Goal: Task Accomplishment & Management: Use online tool/utility

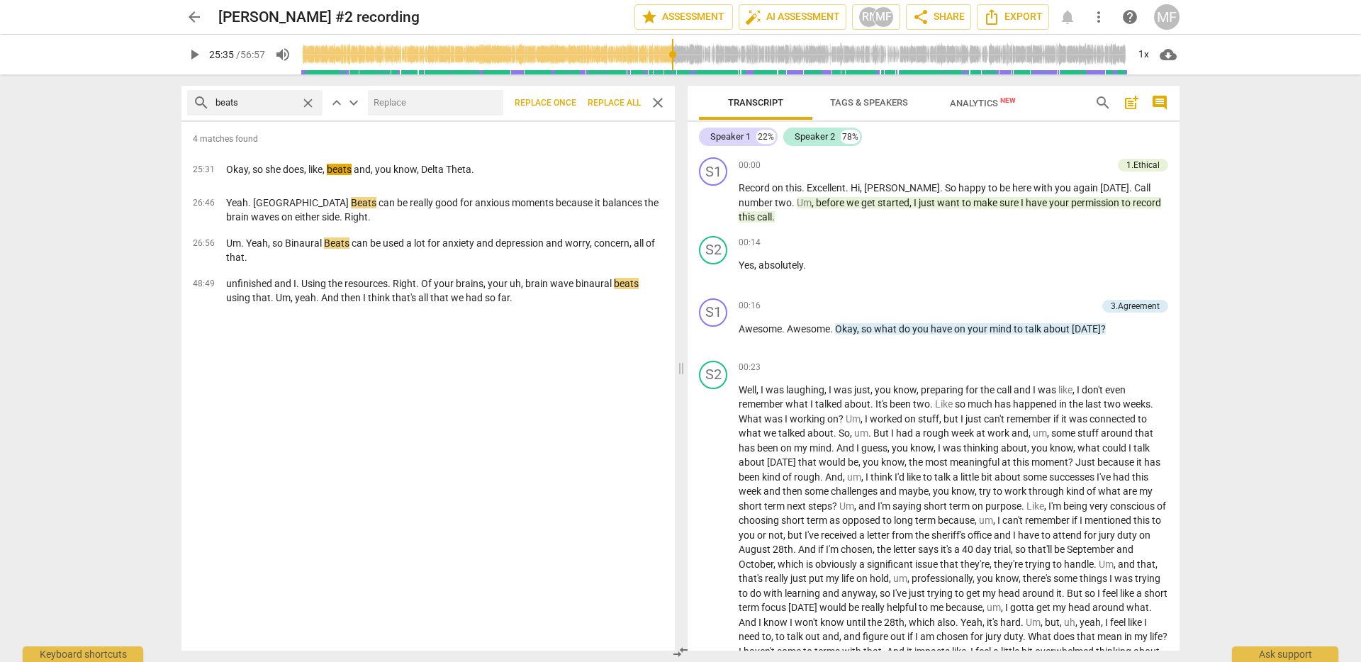
click at [199, 17] on span "arrow_back" at bounding box center [194, 17] width 17 height 17
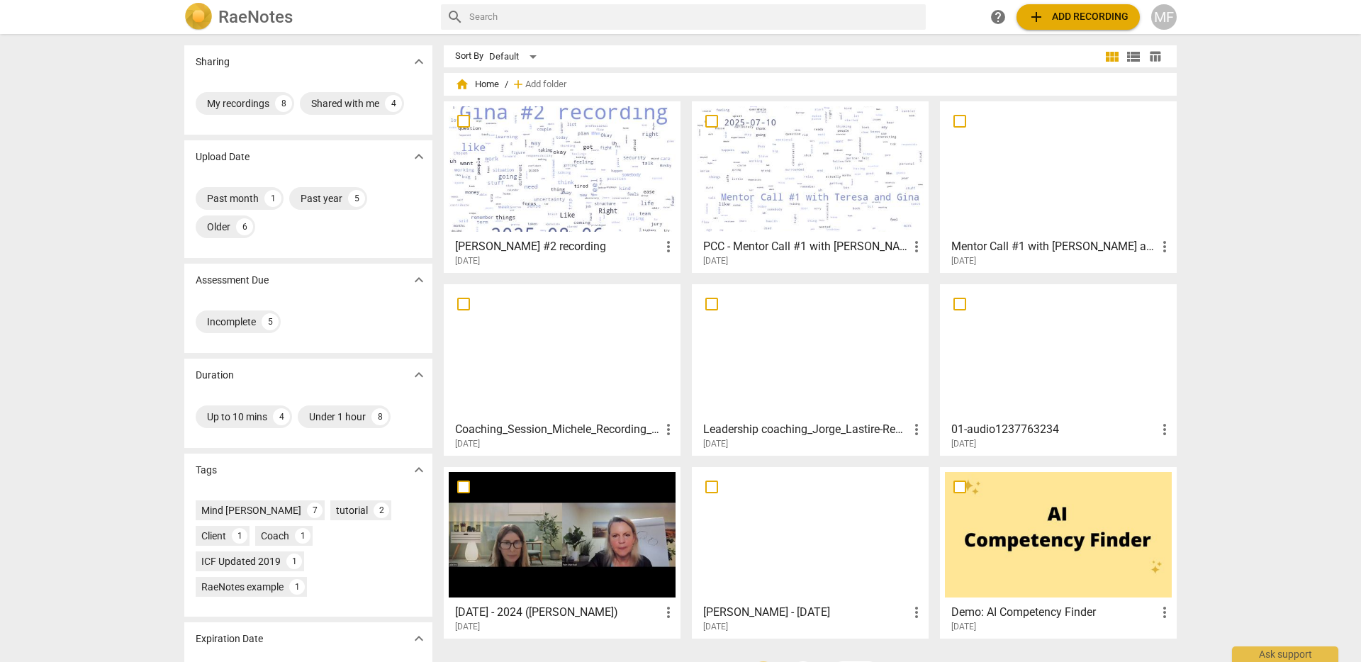
click at [1085, 13] on span "add Add recording" at bounding box center [1078, 17] width 101 height 17
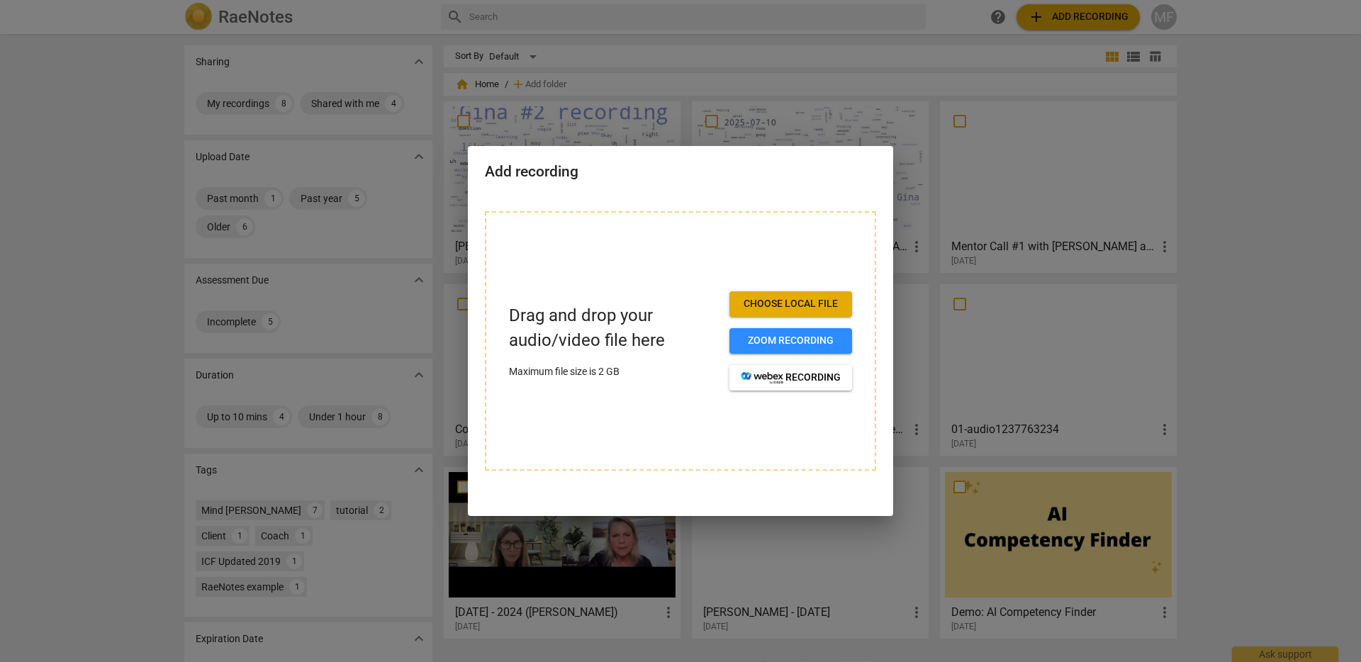
click at [830, 300] on span "Choose local file" at bounding box center [791, 304] width 100 height 14
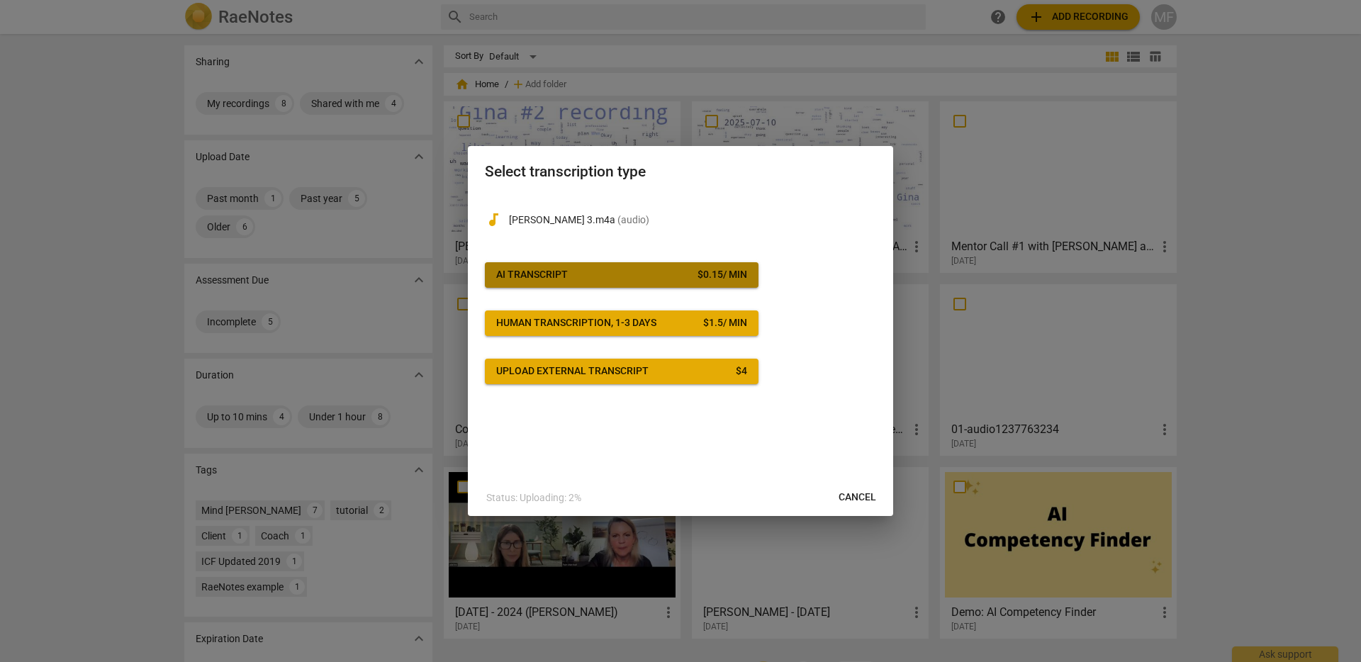
click at [584, 281] on span "AI Transcript $ 0.15 / min" at bounding box center [621, 275] width 251 height 14
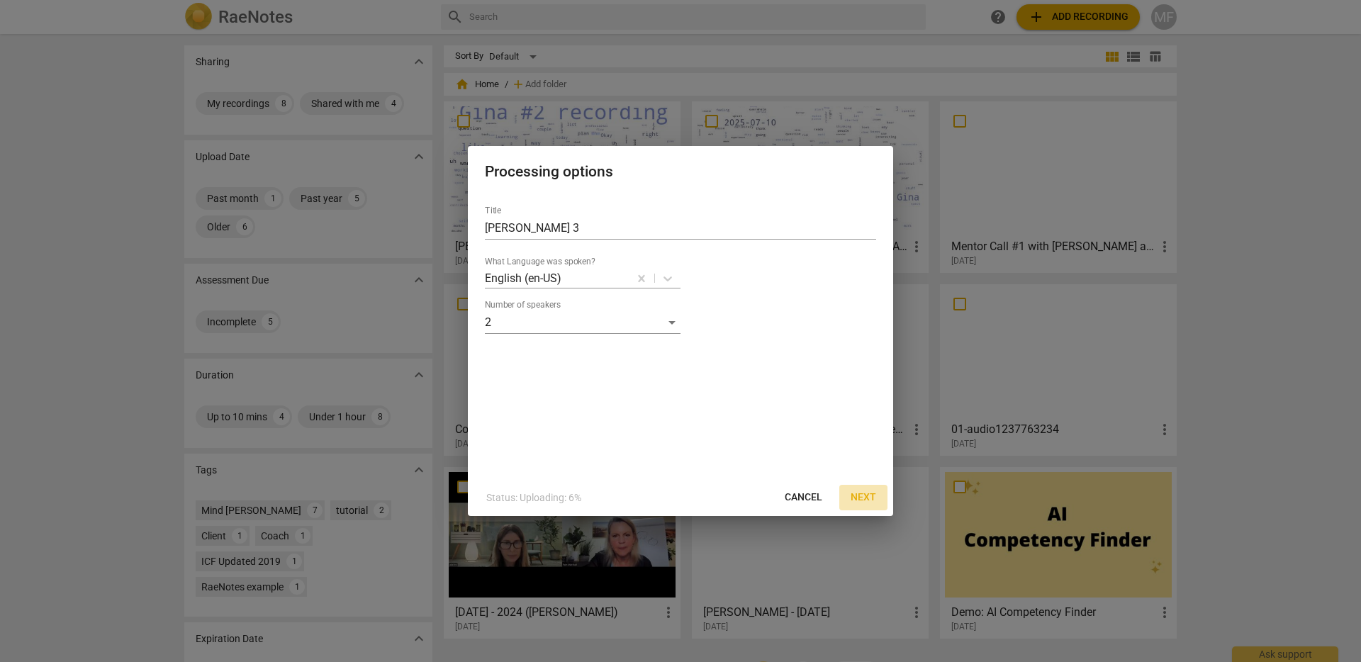
click at [857, 495] on span "Next" at bounding box center [864, 498] width 26 height 14
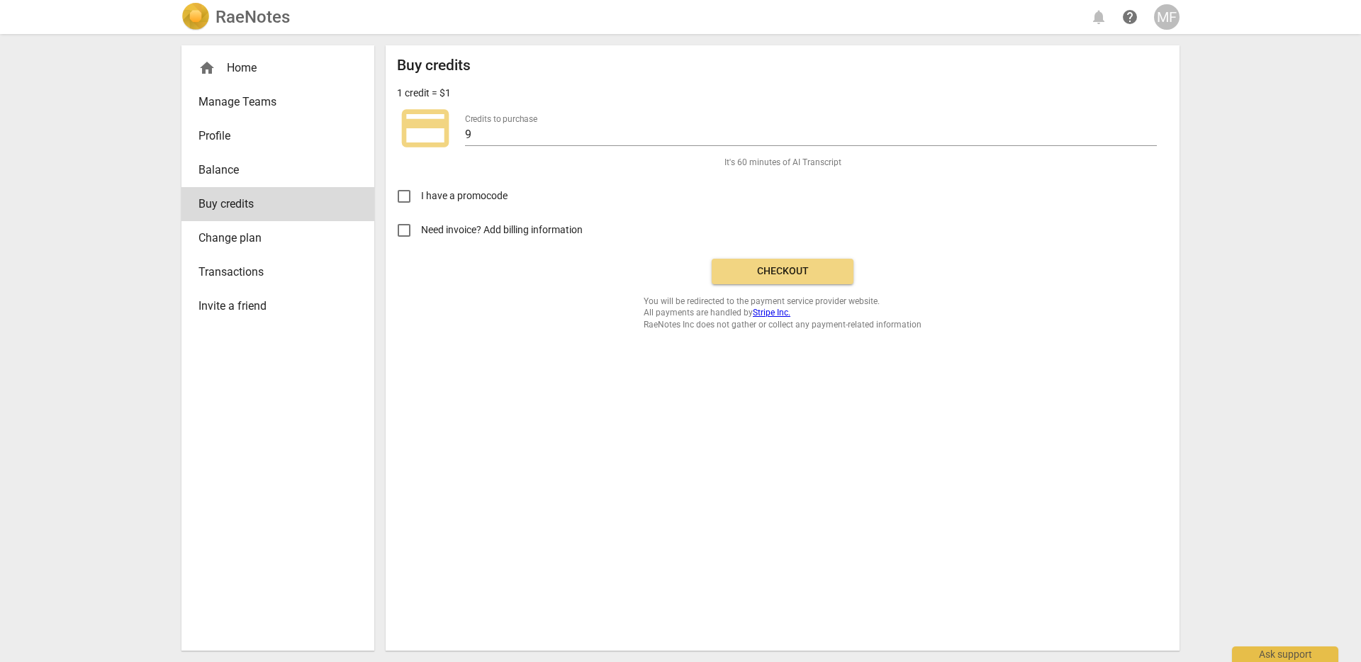
click at [759, 270] on span "Checkout" at bounding box center [782, 271] width 119 height 14
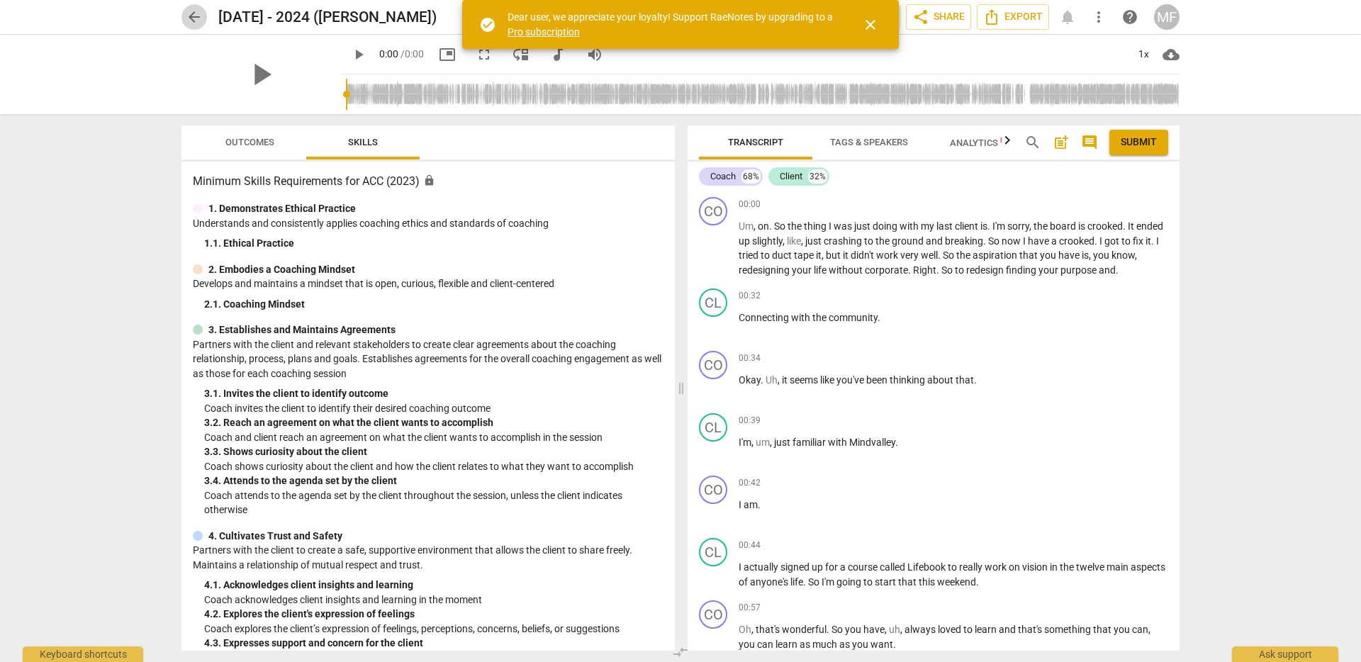
click at [194, 15] on span "arrow_back" at bounding box center [194, 17] width 17 height 17
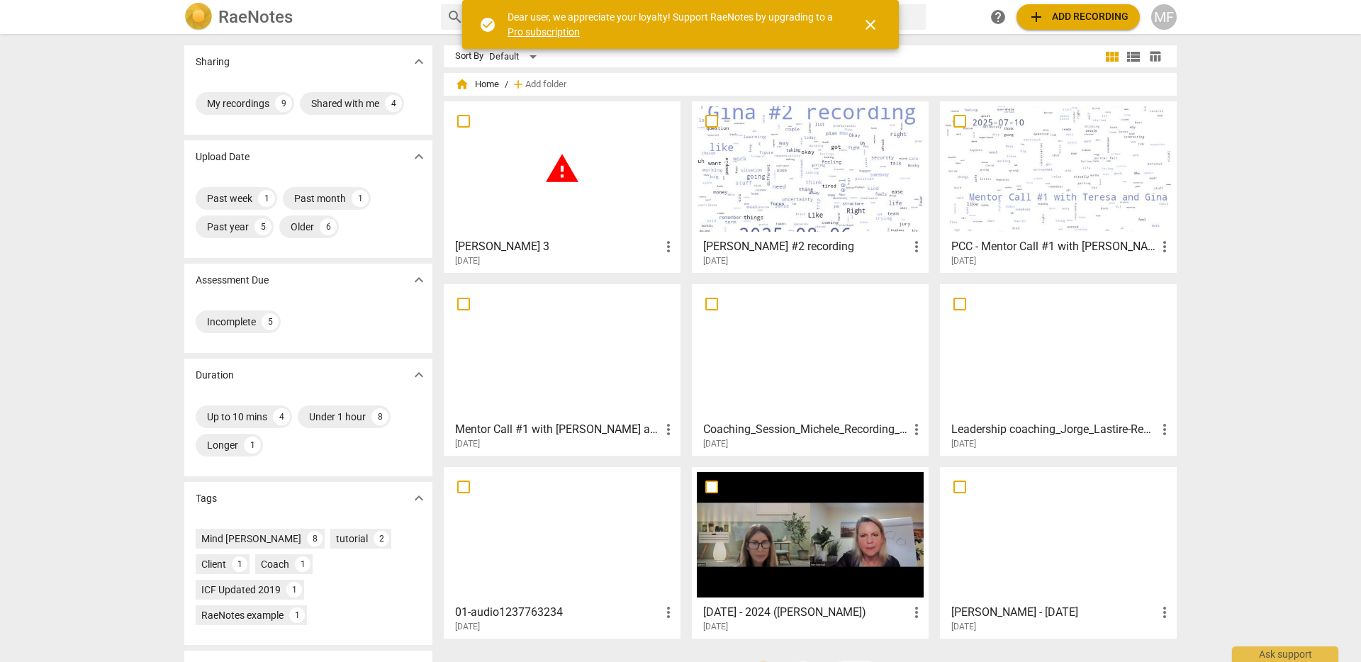
click at [504, 138] on div "warning" at bounding box center [562, 169] width 227 height 126
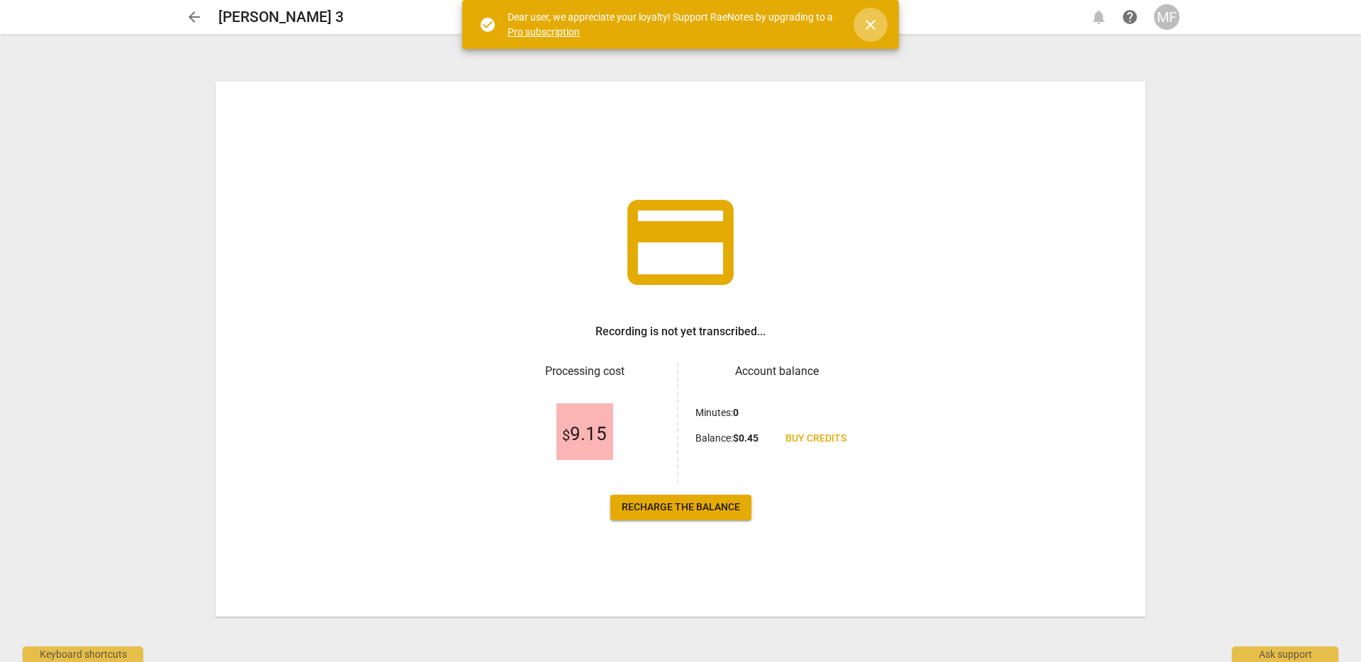
click at [866, 24] on span "close" at bounding box center [870, 24] width 17 height 17
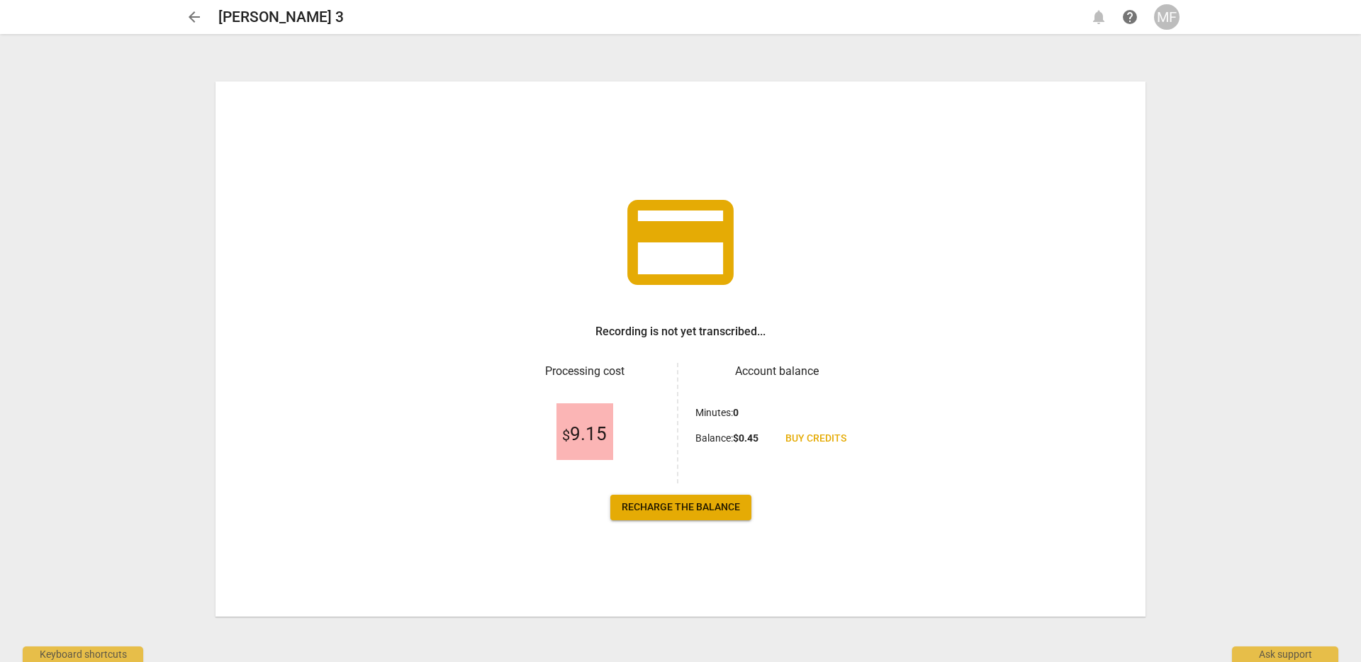
click at [730, 513] on span "Recharge the balance" at bounding box center [681, 508] width 118 height 14
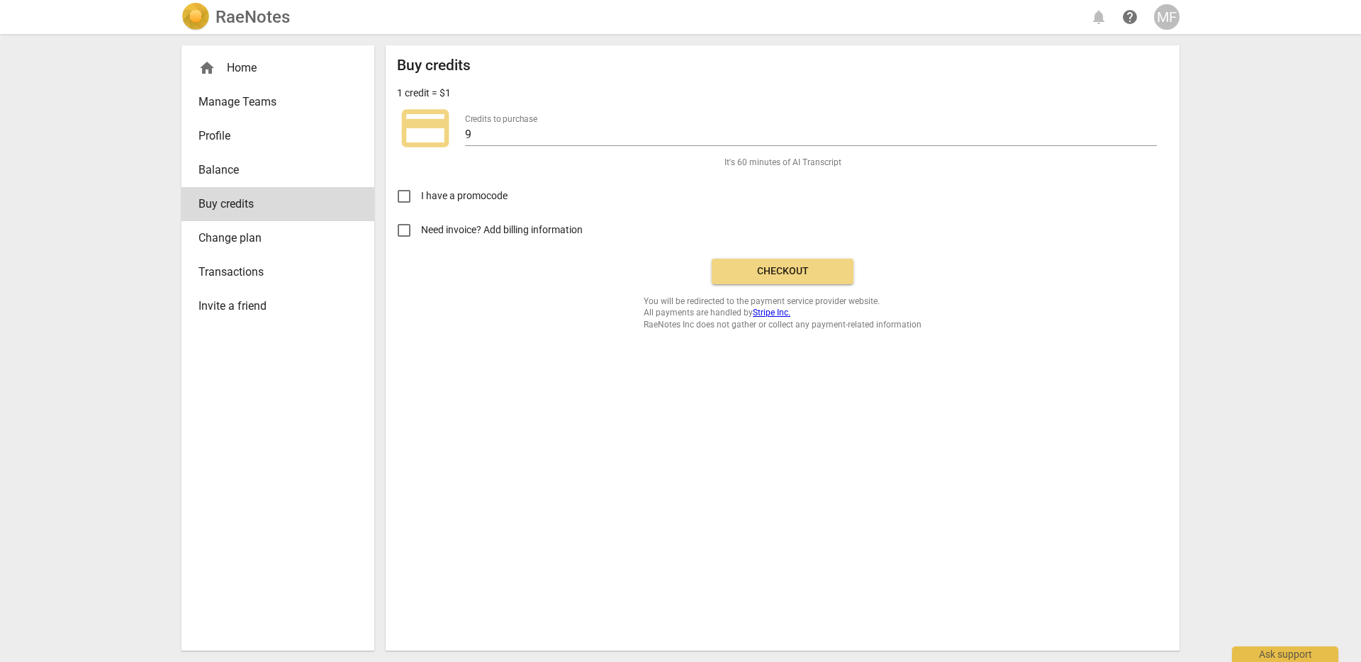
click at [821, 272] on span "Checkout" at bounding box center [782, 271] width 119 height 14
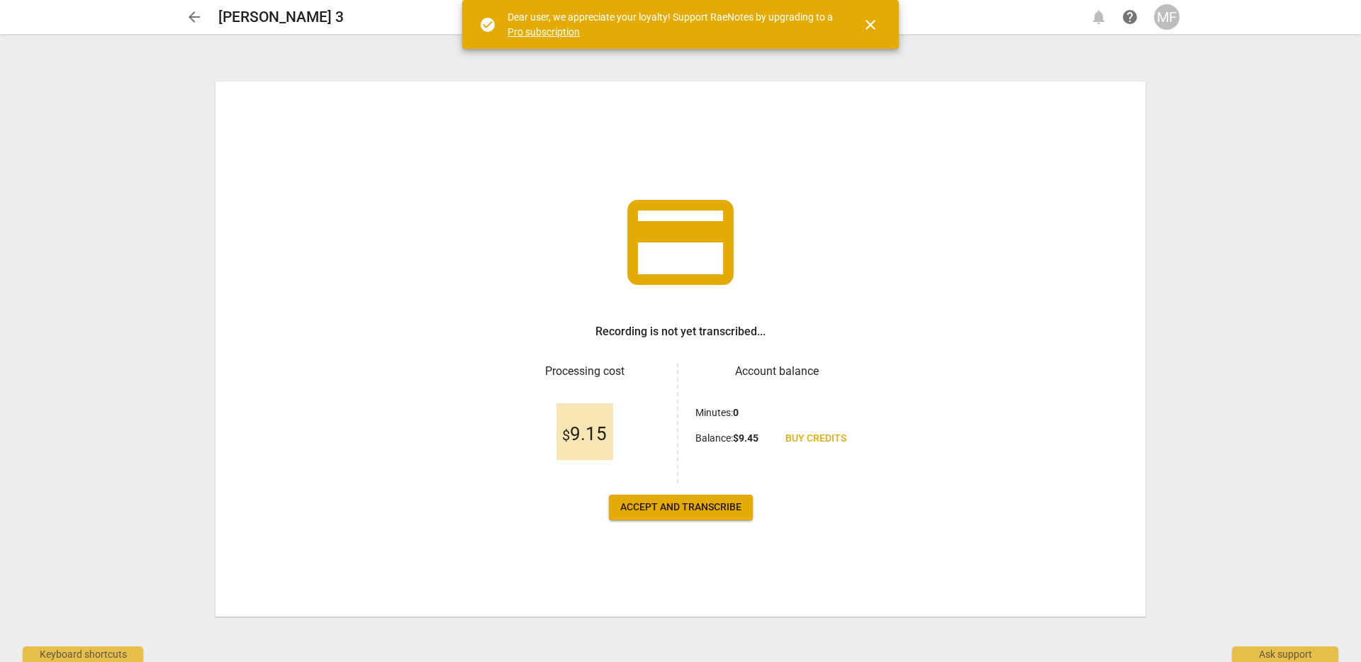
click at [715, 506] on span "Accept and transcribe" at bounding box center [680, 508] width 121 height 14
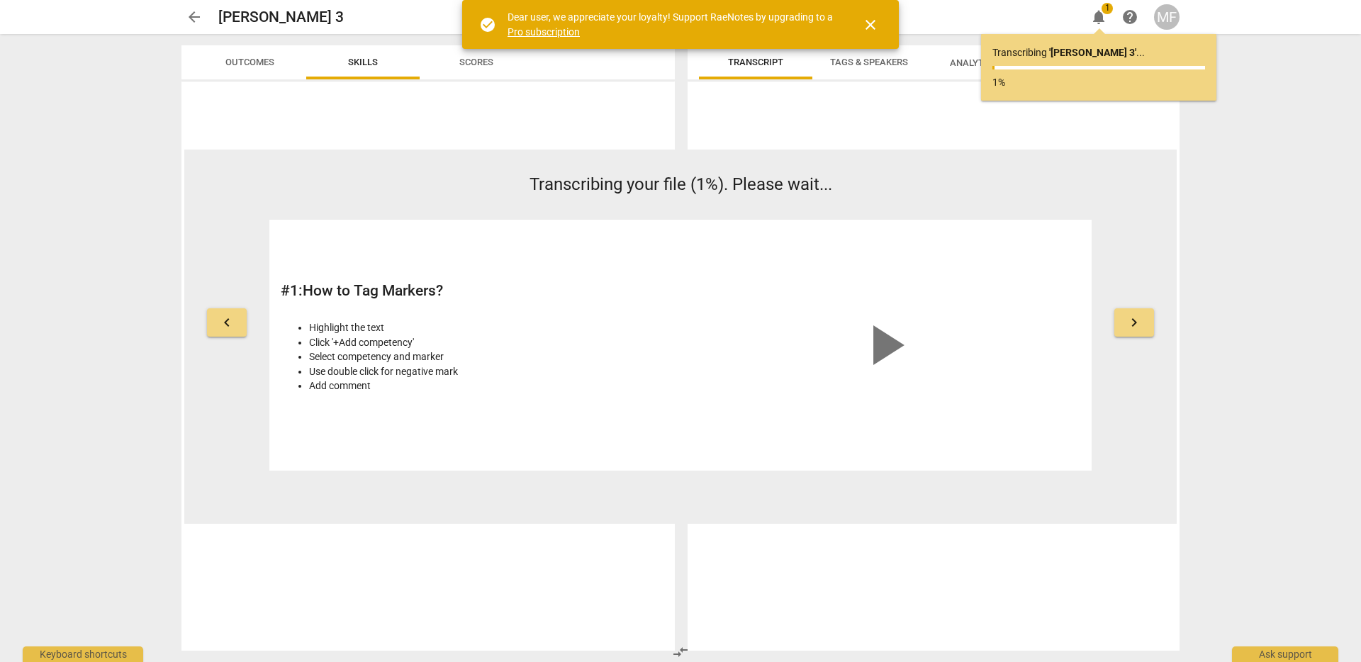
click at [867, 30] on span "close" at bounding box center [870, 24] width 17 height 17
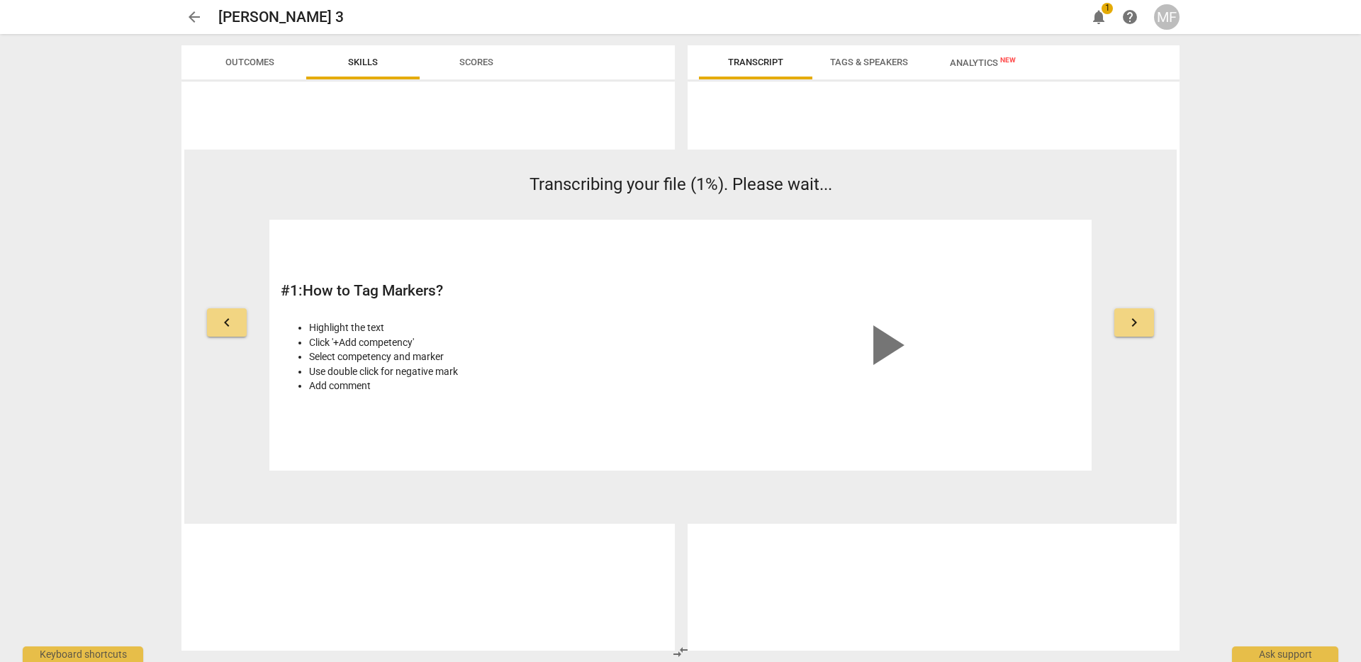
click at [189, 23] on span "arrow_back" at bounding box center [194, 17] width 17 height 17
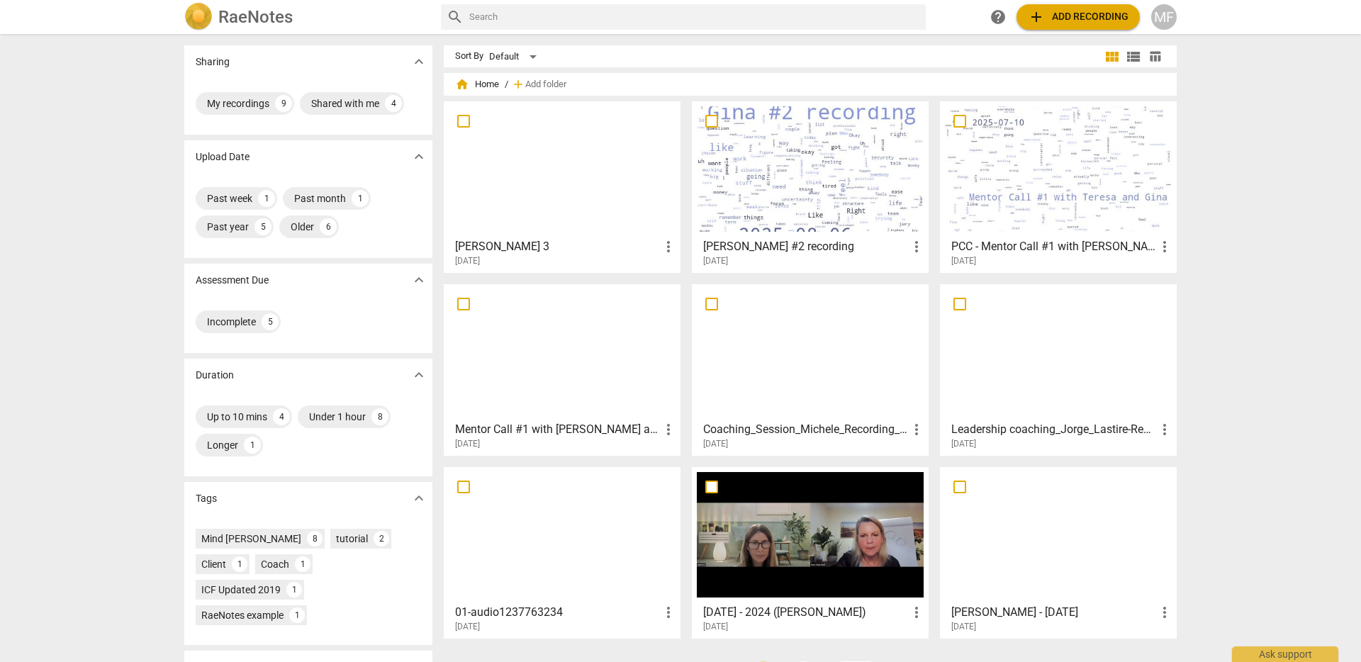
click at [562, 159] on div at bounding box center [562, 169] width 227 height 126
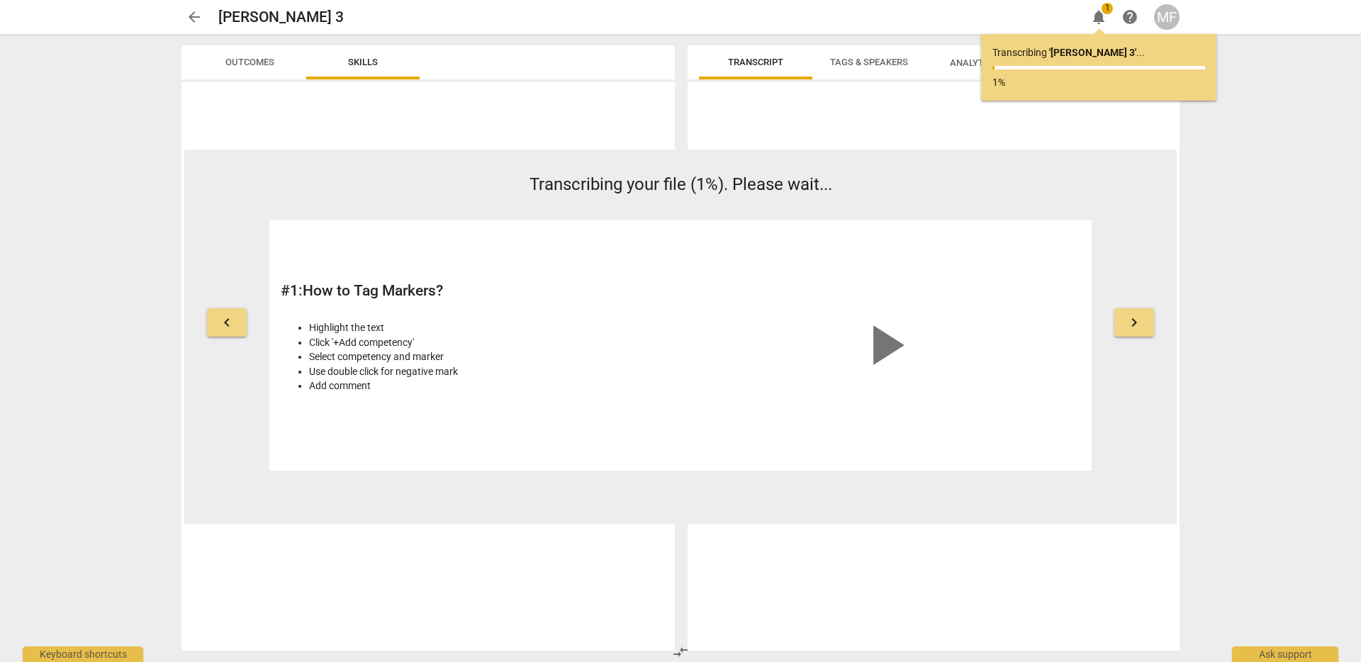
click at [1025, 37] on div "Transcribing ' [PERSON_NAME] 3 ' ... 1%" at bounding box center [1098, 67] width 235 height 67
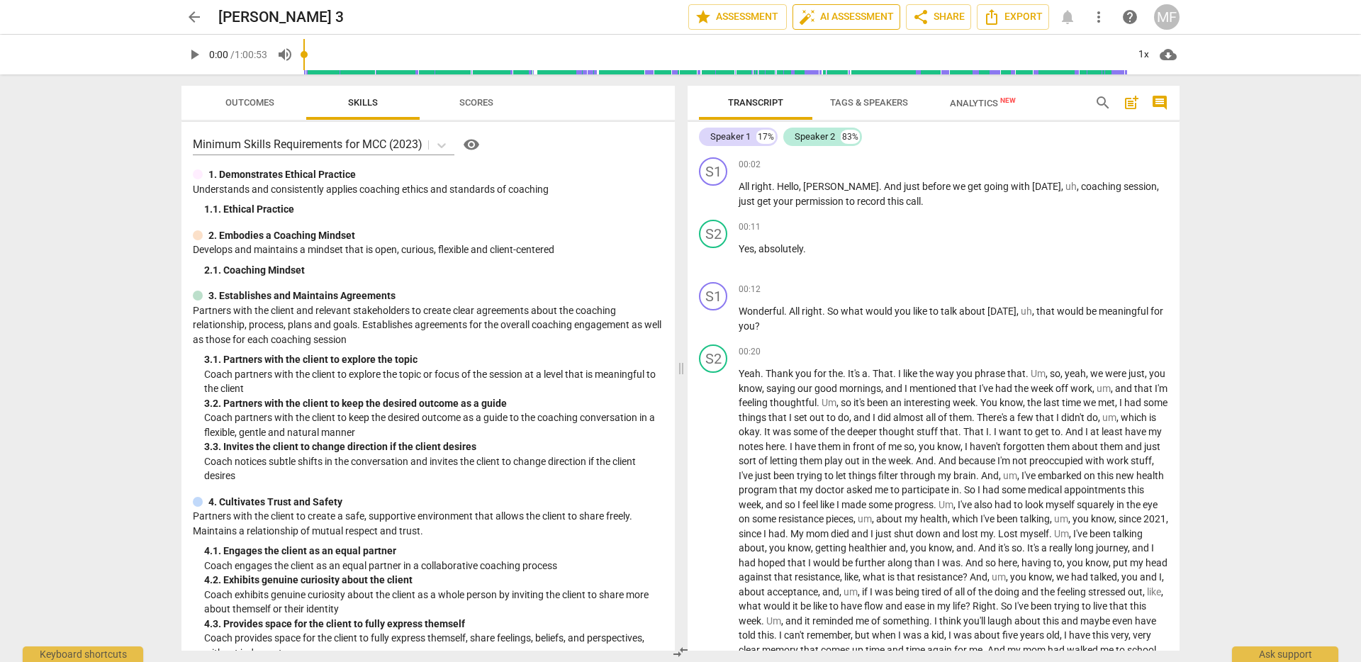
click at [834, 15] on span "auto_fix_high AI Assessment" at bounding box center [846, 17] width 95 height 17
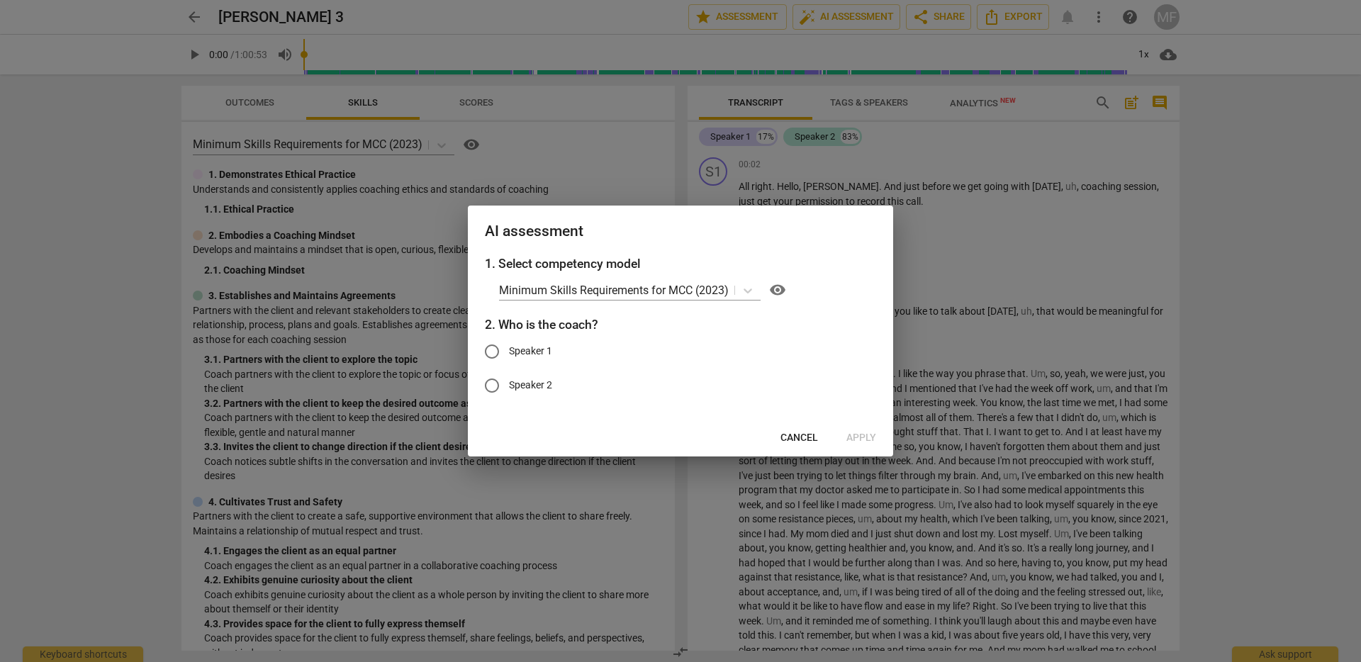
click at [520, 352] on span "Speaker 1" at bounding box center [530, 351] width 43 height 15
click at [509, 352] on input "Speaker 1" at bounding box center [492, 352] width 34 height 34
radio input "true"
click at [861, 436] on span "Apply" at bounding box center [862, 438] width 30 height 14
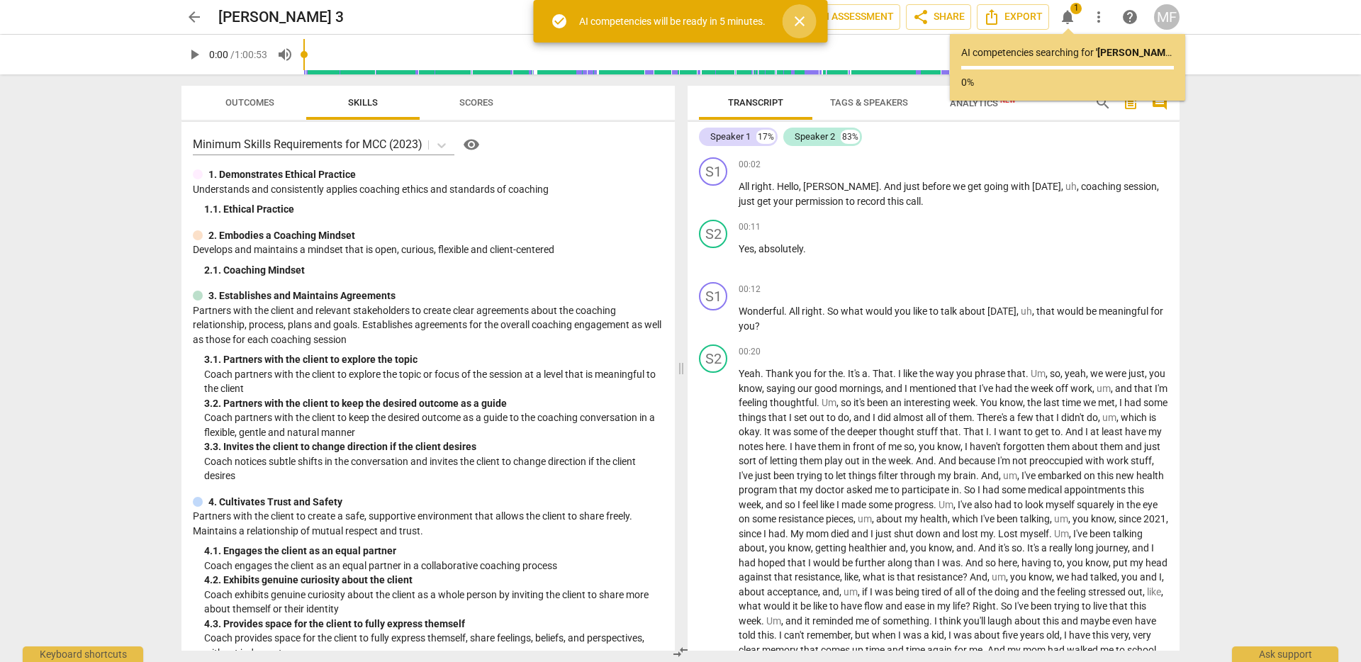
click at [808, 26] on span "close" at bounding box center [799, 21] width 17 height 17
